Goal: Task Accomplishment & Management: Manage account settings

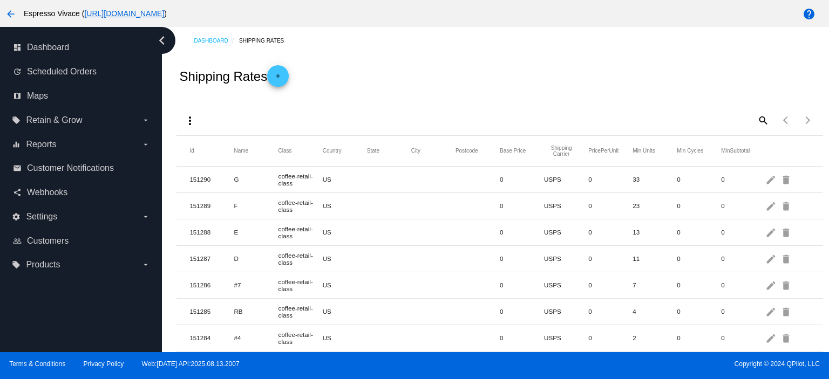
click at [758, 122] on mat-icon "search" at bounding box center [762, 120] width 13 height 17
click at [87, 51] on link "dashboard Dashboard" at bounding box center [81, 47] width 137 height 17
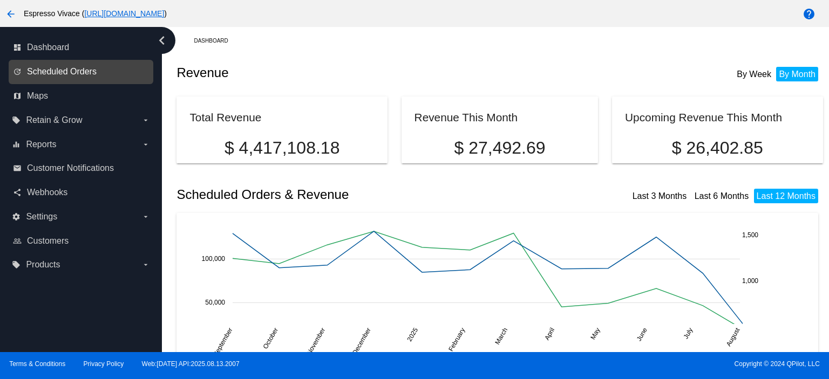
click at [86, 69] on span "Scheduled Orders" at bounding box center [62, 72] width 70 height 10
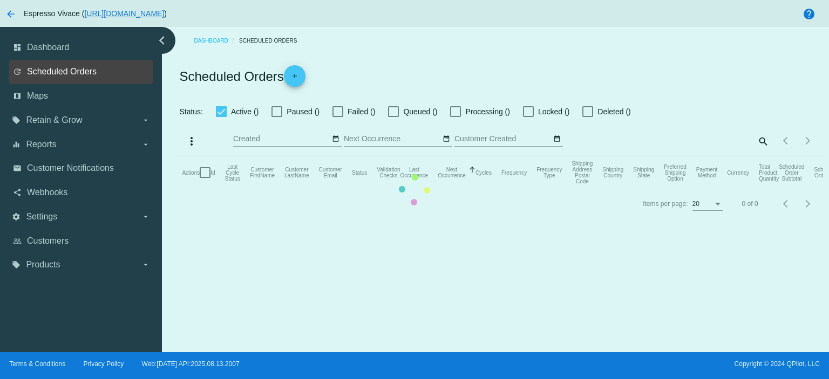
checkbox input "true"
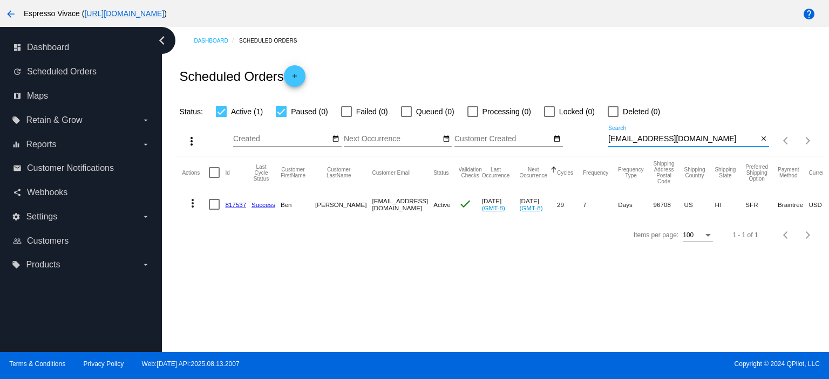
drag, startPoint x: 687, startPoint y: 136, endPoint x: 589, endPoint y: 137, distance: 97.7
click at [589, 137] on div "more_vert Aug Jan Feb Mar [DATE]" at bounding box center [500, 137] width 646 height 38
paste input "[PERSON_NAME].[PERSON_NAME]"
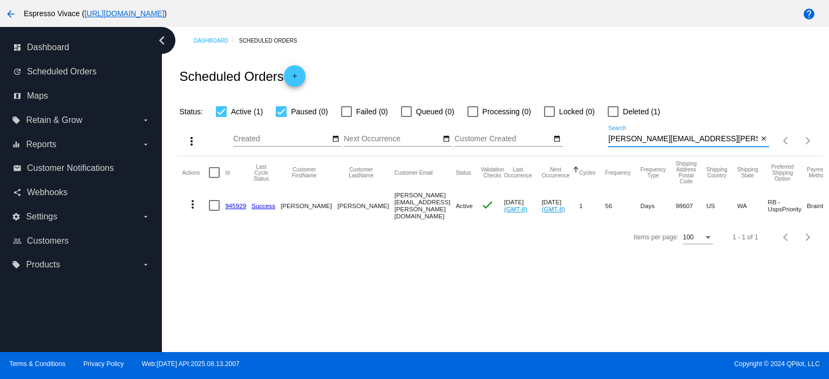
type input "[PERSON_NAME][EMAIL_ADDRESS][PERSON_NAME][DOMAIN_NAME]"
click at [233, 202] on link "945929" at bounding box center [235, 205] width 21 height 7
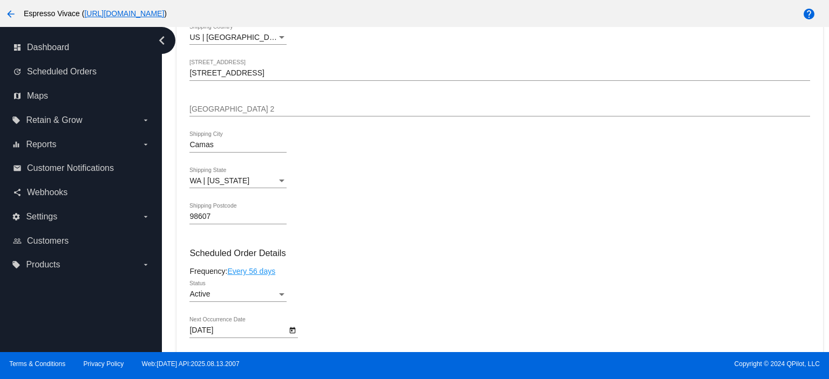
scroll to position [540, 0]
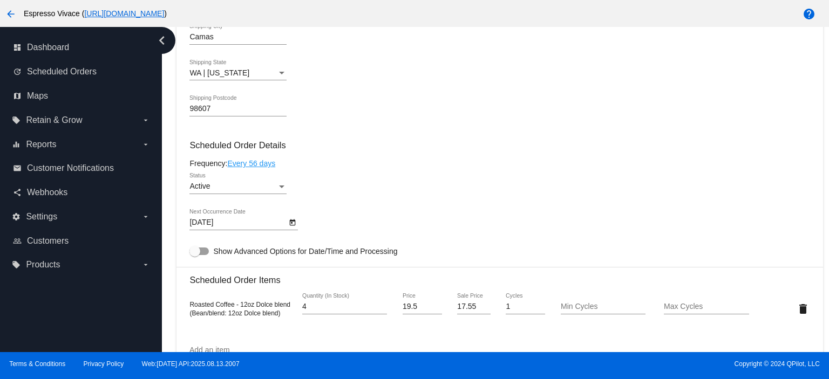
click at [242, 191] on div "Active" at bounding box center [232, 186] width 87 height 9
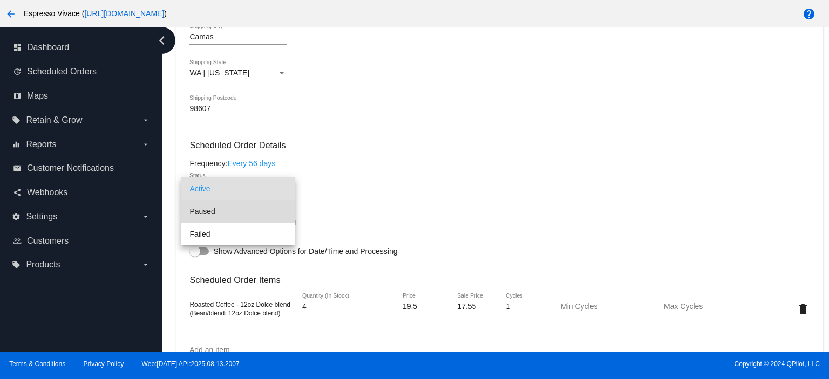
click at [245, 207] on span "Paused" at bounding box center [237, 211] width 97 height 23
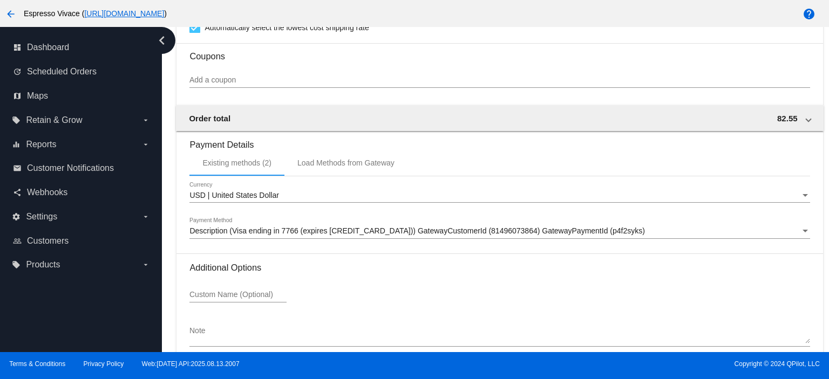
scroll to position [1013, 0]
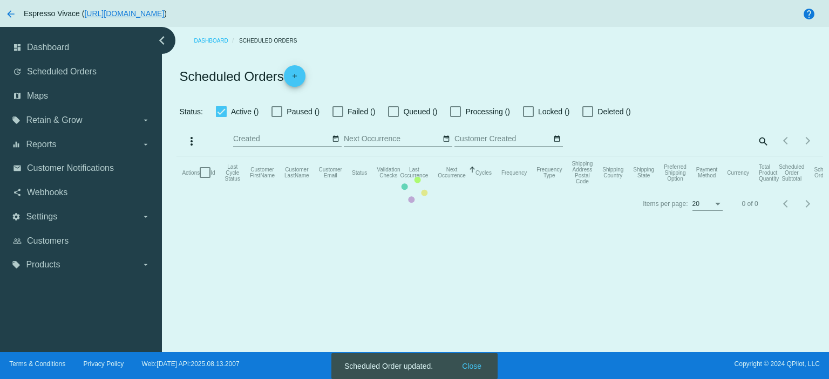
checkbox input "true"
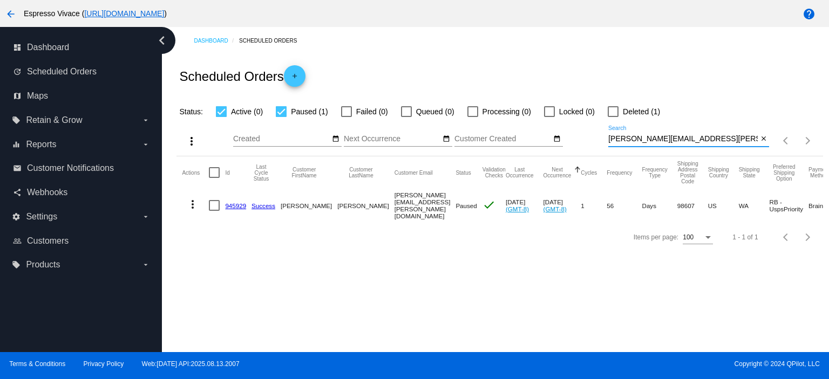
drag, startPoint x: 697, startPoint y: 138, endPoint x: 582, endPoint y: 137, distance: 115.0
click at [582, 138] on div "more_vert Aug Jan Feb Mar [DATE]" at bounding box center [500, 137] width 646 height 38
paste input "randyheatherconnelly"
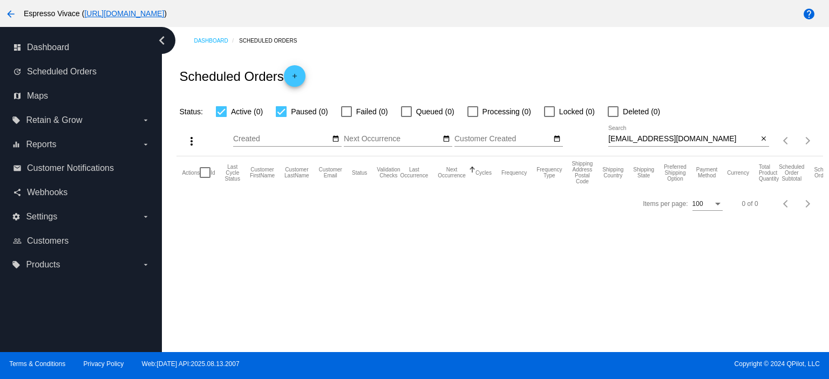
drag, startPoint x: 728, startPoint y: 134, endPoint x: 710, endPoint y: 138, distance: 18.7
click at [710, 138] on div "[EMAIL_ADDRESS][DOMAIN_NAME] Search" at bounding box center [683, 136] width 150 height 21
drag, startPoint x: 732, startPoint y: 139, endPoint x: 540, endPoint y: 140, distance: 191.6
click at [542, 141] on div "more_vert Aug Jan Feb Mar [DATE]" at bounding box center [500, 137] width 646 height 38
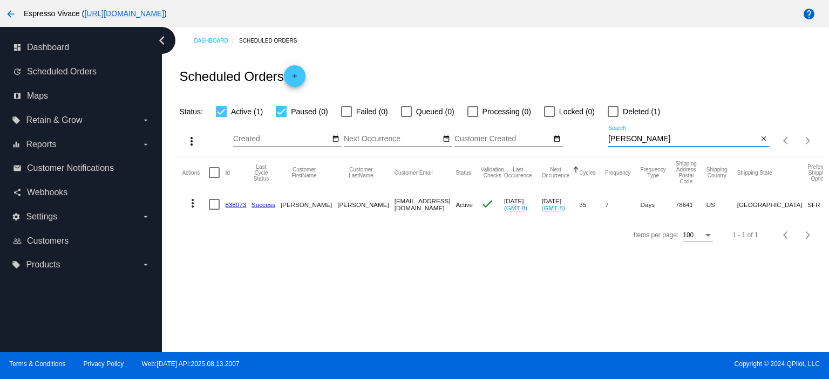
type input "[PERSON_NAME]"
click at [239, 206] on link "838073" at bounding box center [235, 204] width 21 height 7
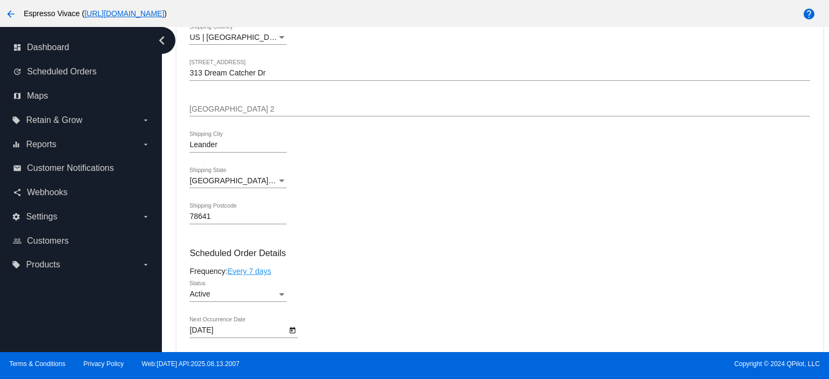
scroll to position [540, 0]
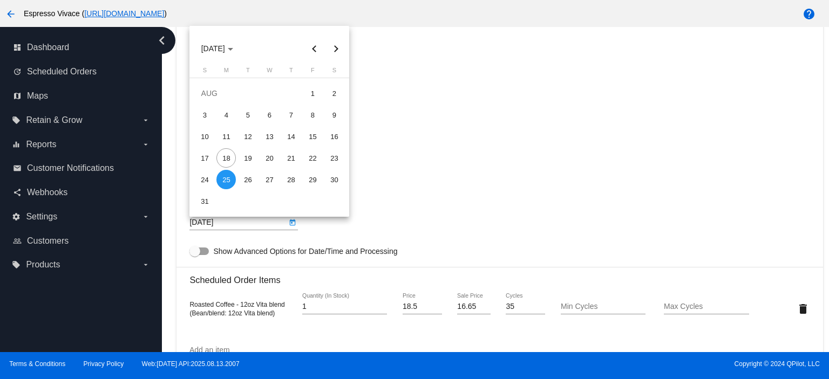
click at [259, 221] on body "arrow_back Espresso Vivace ( [URL][DOMAIN_NAME] ) help dashboard Dashboard upda…" at bounding box center [414, 189] width 829 height 379
click at [337, 45] on button "Next month" at bounding box center [336, 49] width 22 height 22
click at [228, 113] on div "1" at bounding box center [225, 114] width 19 height 19
type input "[DATE]"
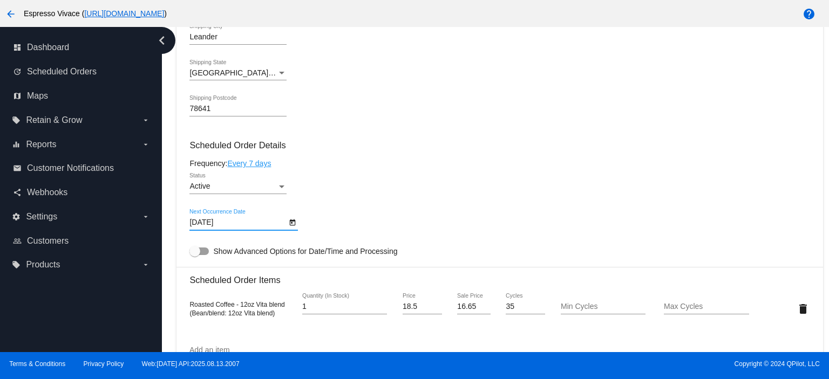
click at [202, 252] on div at bounding box center [198, 252] width 19 height 8
click at [195, 255] on input "Show Advanced Options for Date/Time and Processing" at bounding box center [194, 255] width 1 height 1
checkbox input "true"
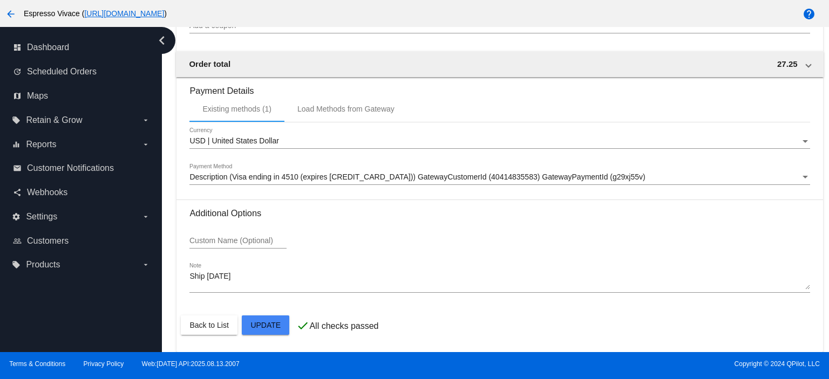
scroll to position [1258, 0]
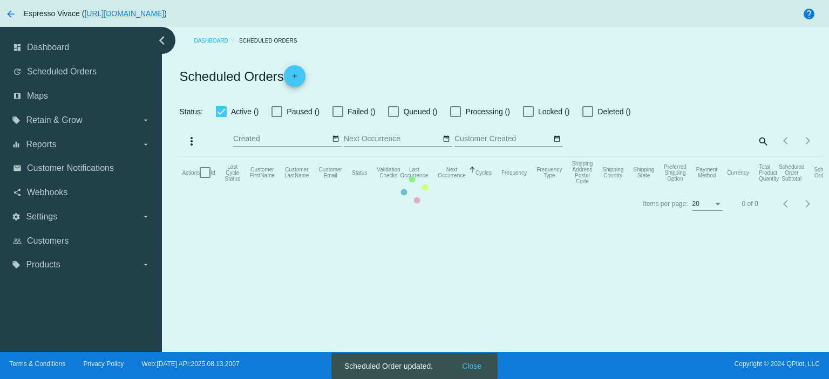
checkbox input "true"
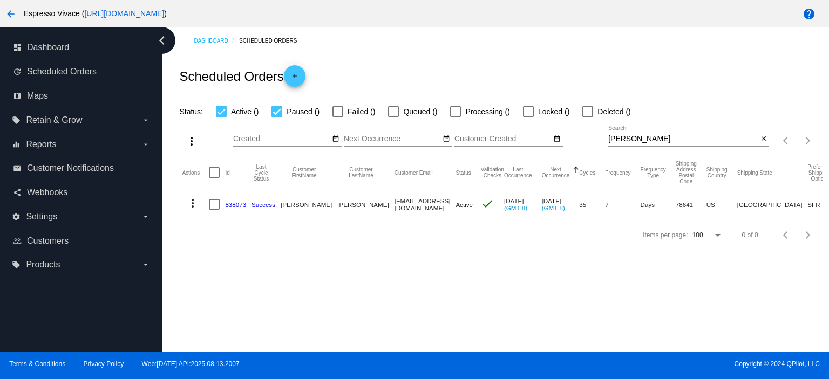
click at [237, 202] on link "838073" at bounding box center [235, 204] width 21 height 7
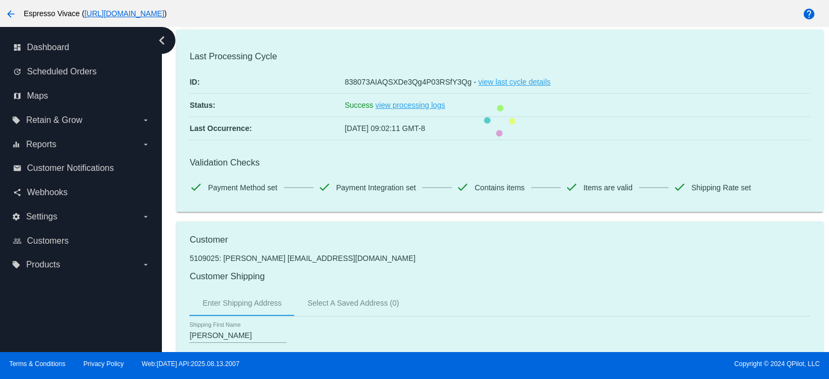
scroll to position [108, 0]
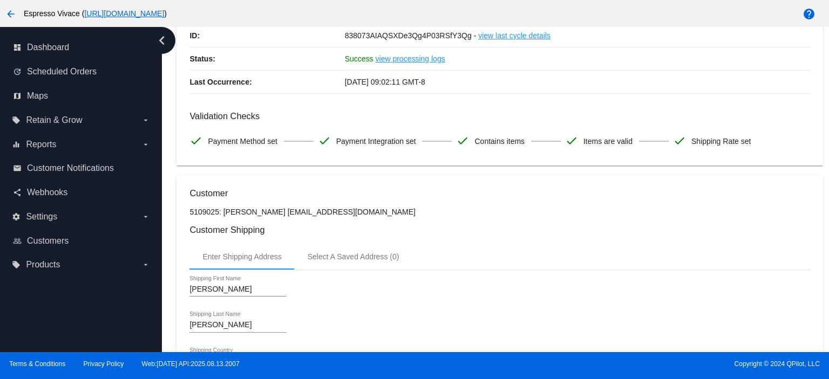
drag, startPoint x: 388, startPoint y: 216, endPoint x: 279, endPoint y: 215, distance: 109.6
click at [279, 215] on p "5109025: [PERSON_NAME] [EMAIL_ADDRESS][DOMAIN_NAME]" at bounding box center [499, 212] width 620 height 9
copy p "[EMAIL_ADDRESS][DOMAIN_NAME]"
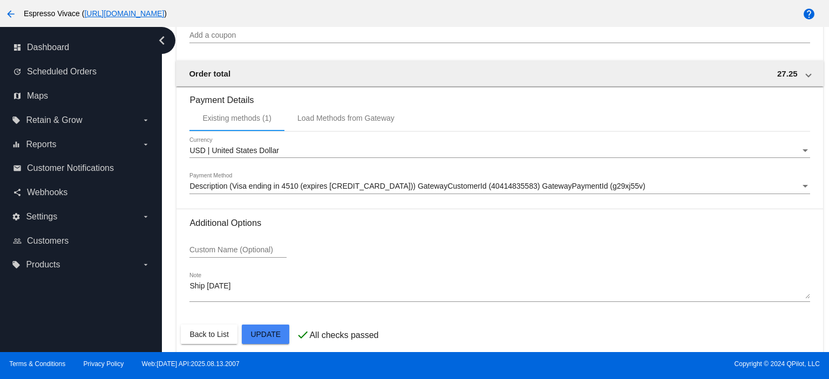
scroll to position [1013, 0]
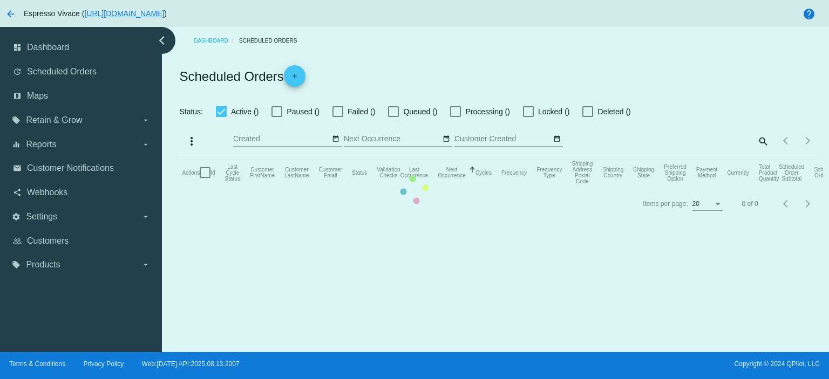
checkbox input "true"
